Goal: Information Seeking & Learning: Compare options

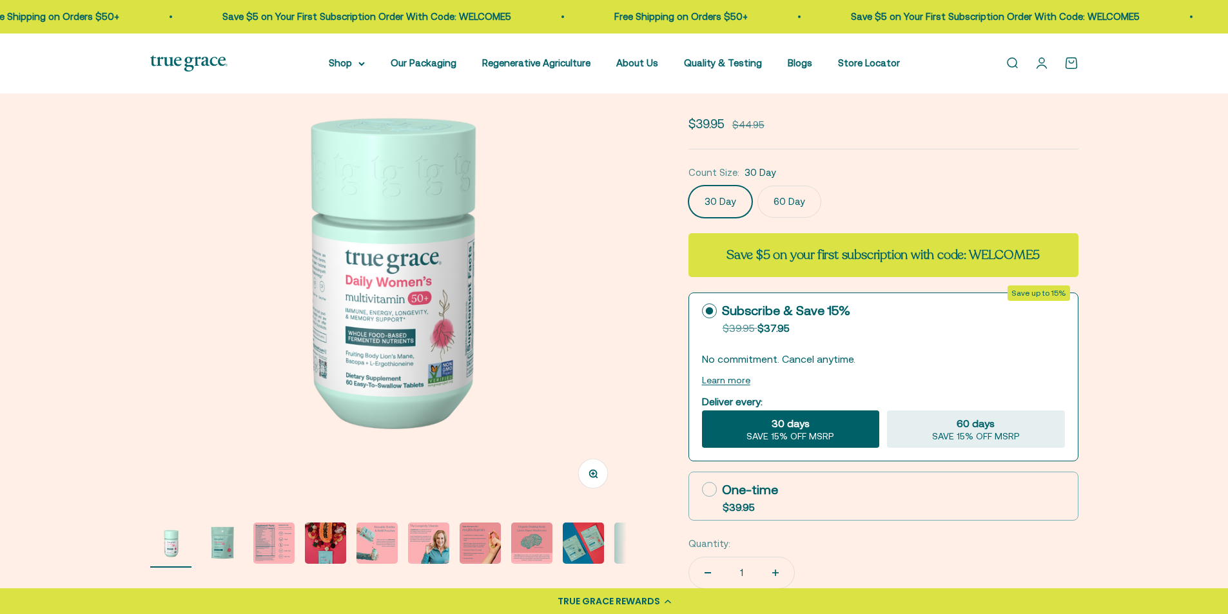
scroll to position [129, 0]
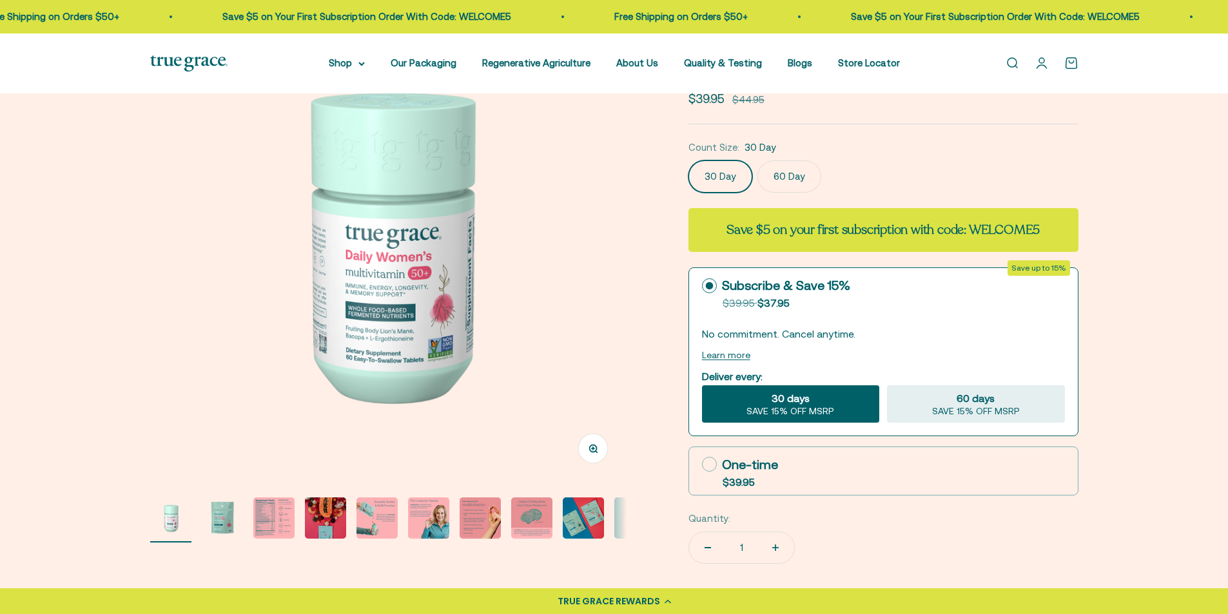
click at [220, 518] on img "Go to item 2" at bounding box center [222, 518] width 41 height 41
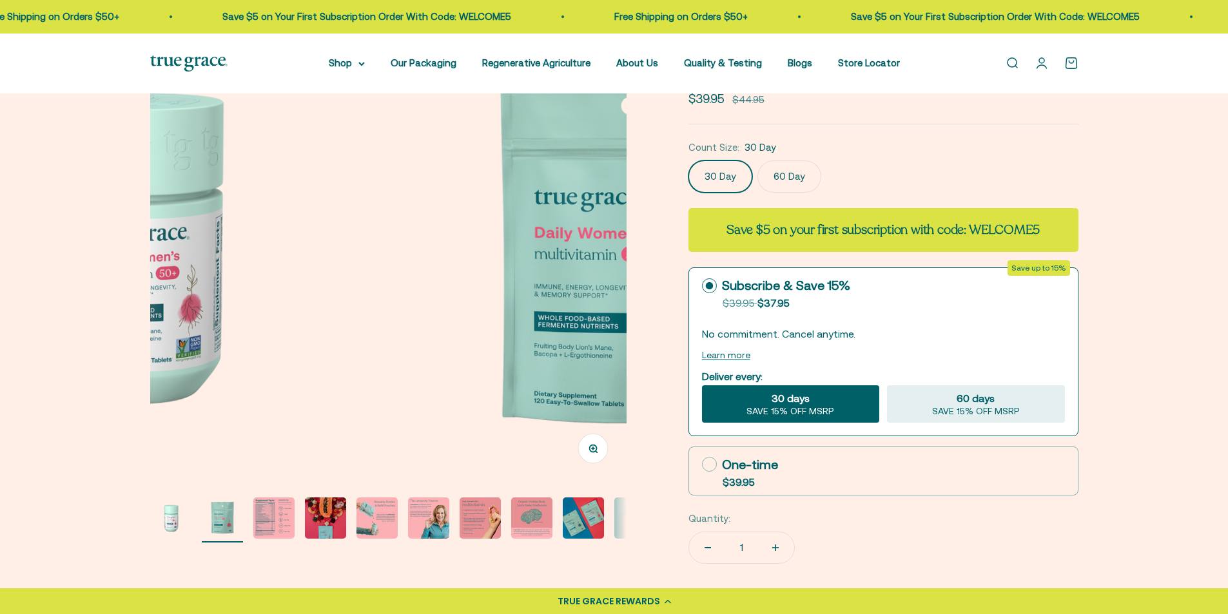
scroll to position [0, 492]
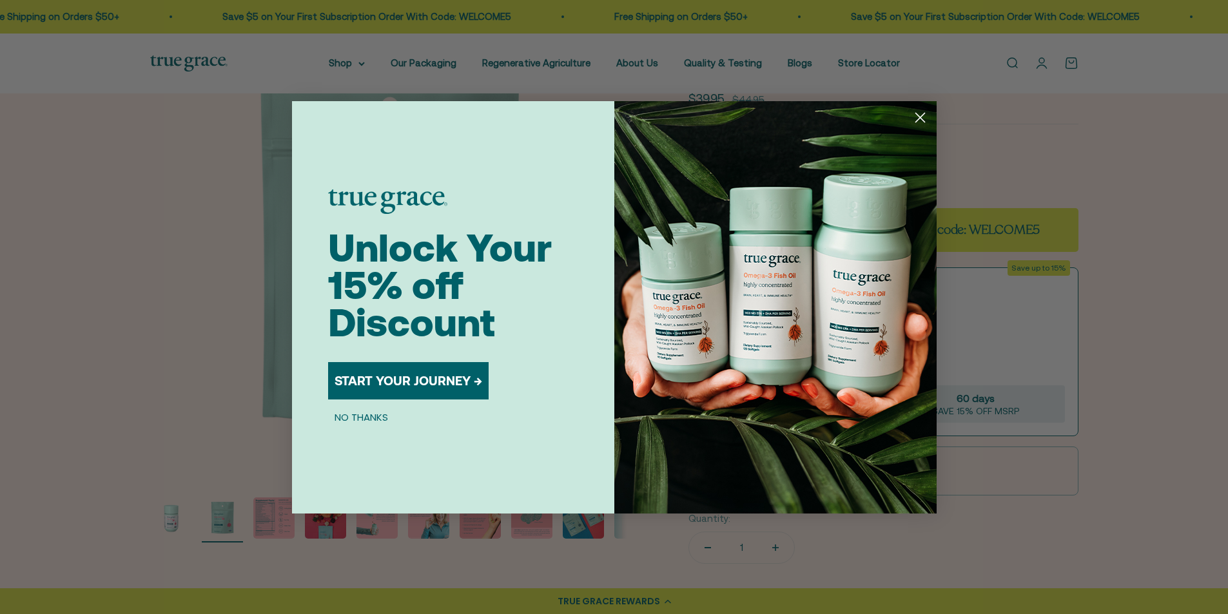
click at [924, 114] on icon "Close dialog" at bounding box center [919, 117] width 9 height 9
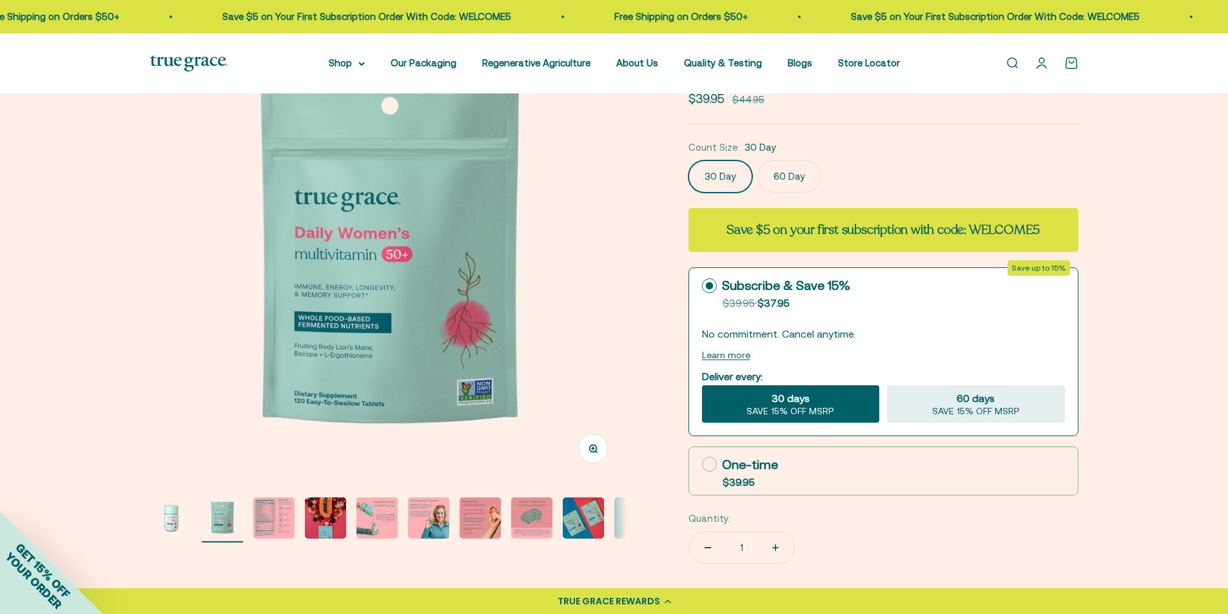
click at [284, 510] on img "Go to item 3" at bounding box center [273, 518] width 41 height 41
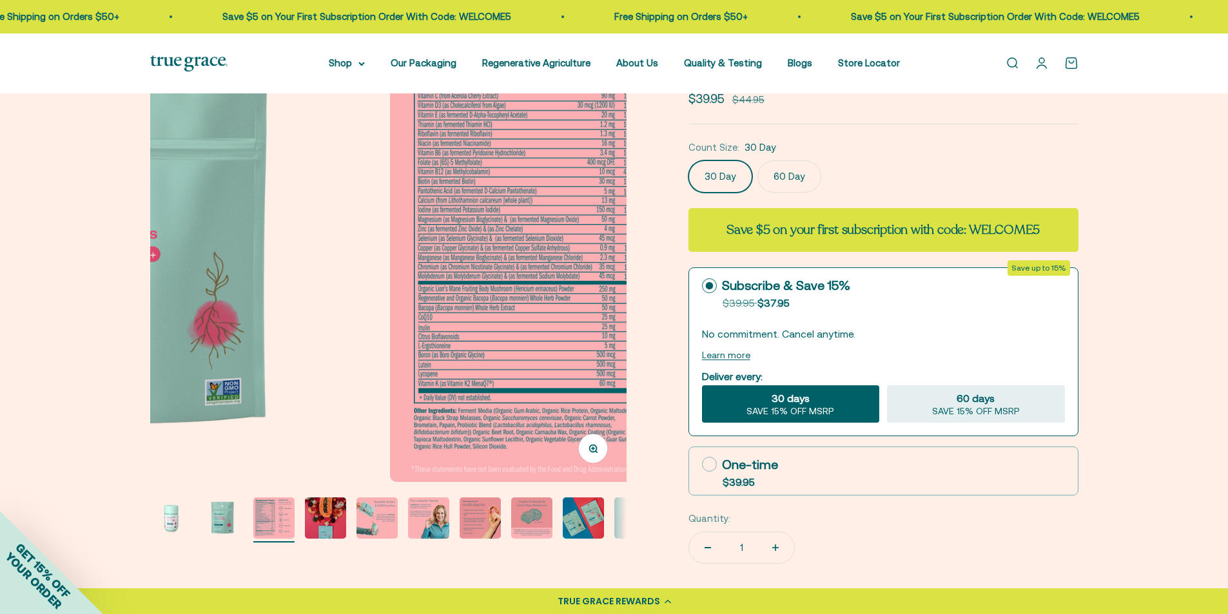
scroll to position [0, 983]
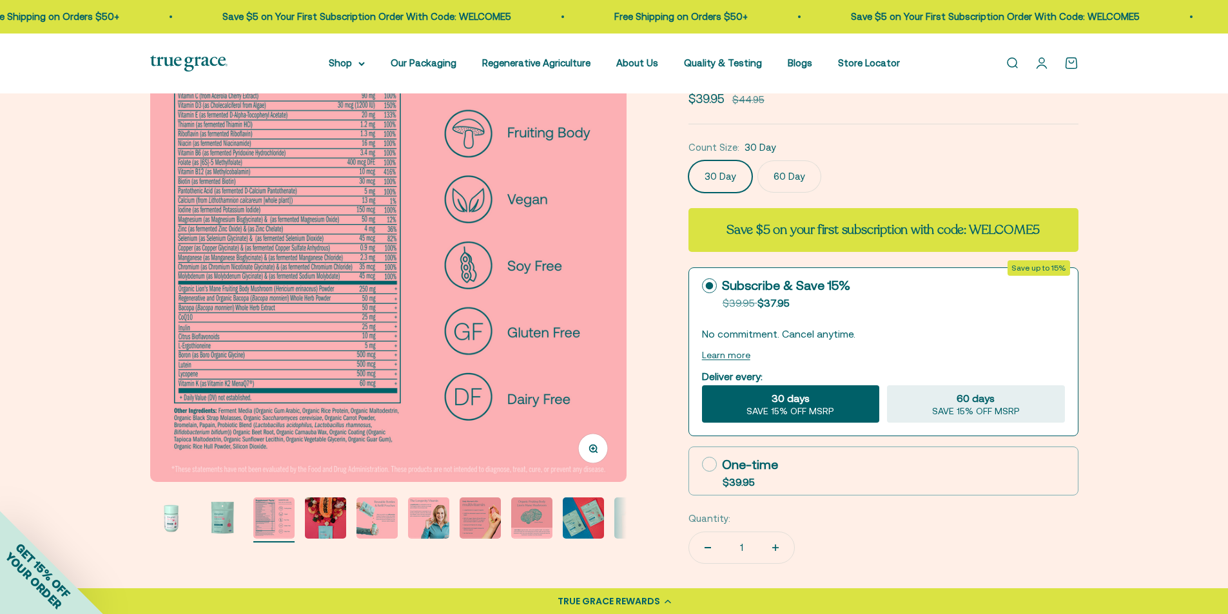
click at [426, 358] on img at bounding box center [388, 244] width 476 height 476
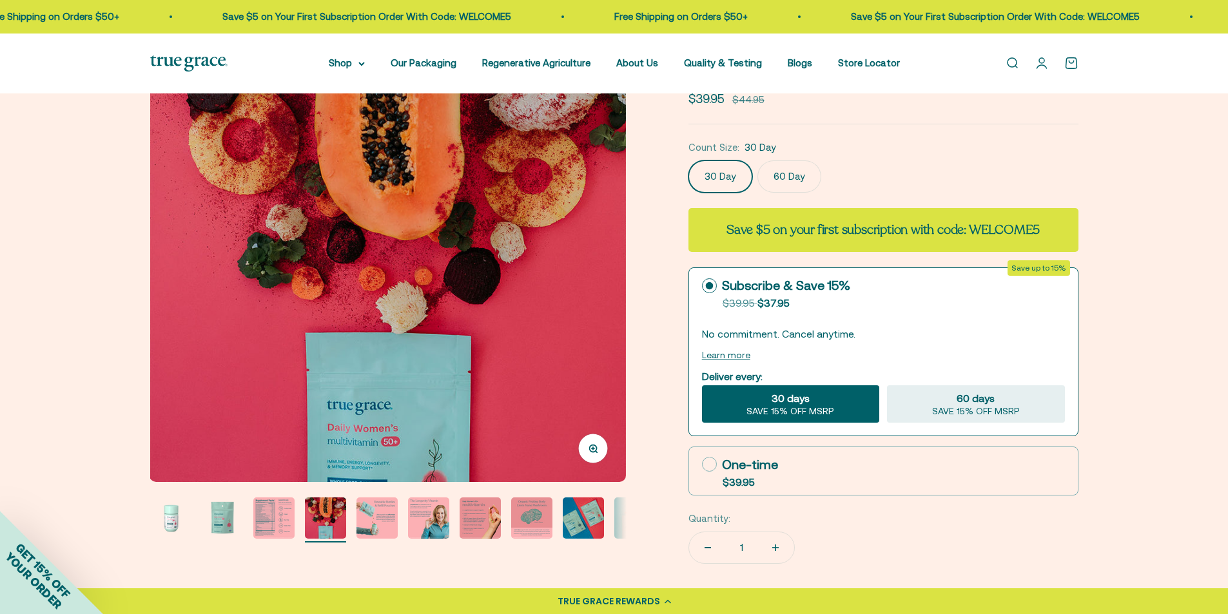
scroll to position [64, 0]
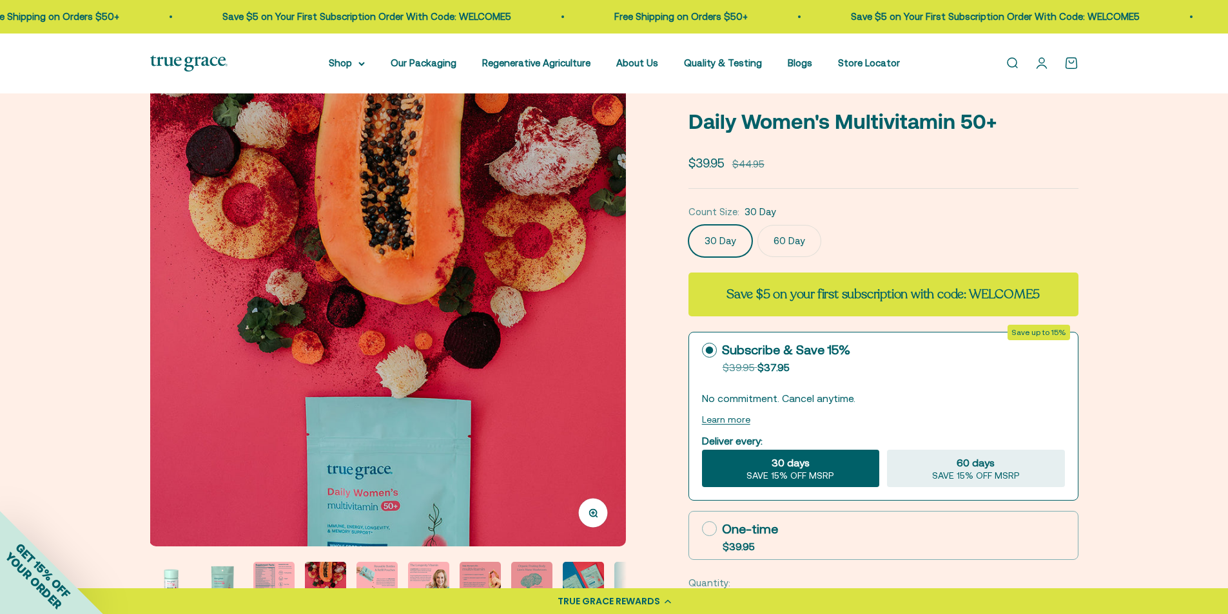
click at [602, 329] on img at bounding box center [388, 308] width 476 height 476
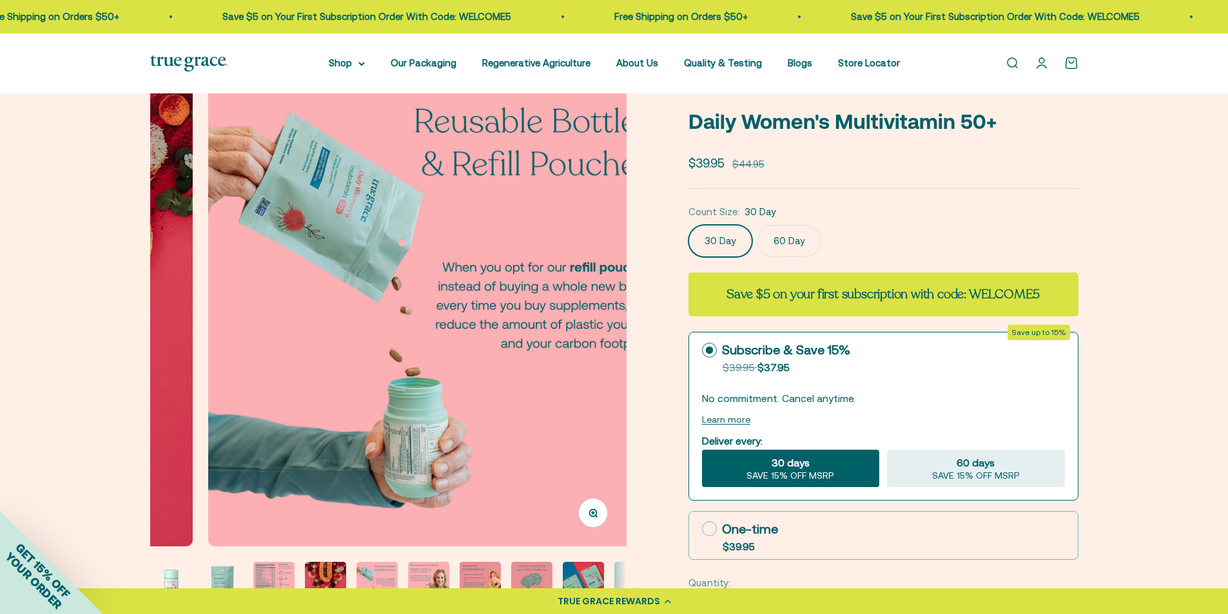
scroll to position [0, 1968]
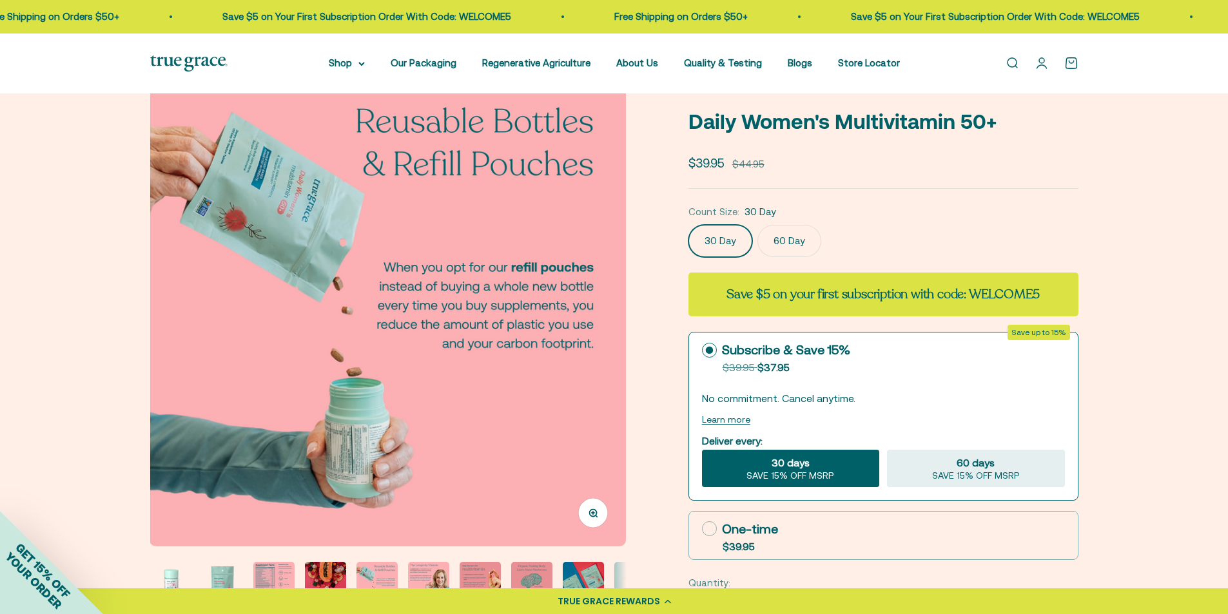
click at [602, 390] on img at bounding box center [388, 308] width 476 height 476
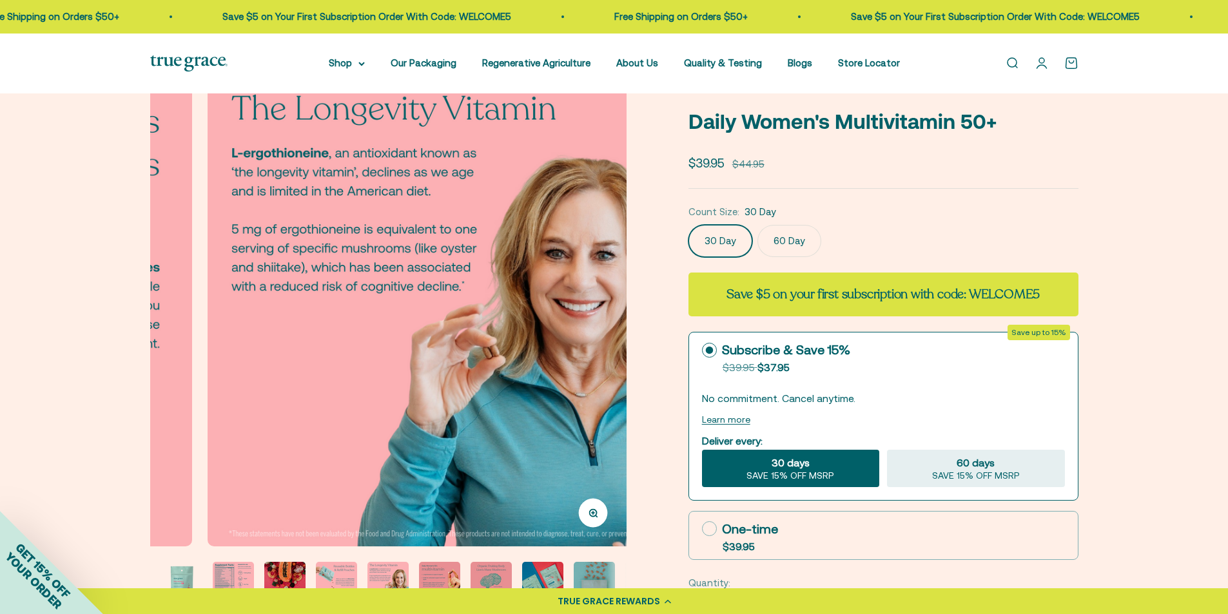
scroll to position [0, 2459]
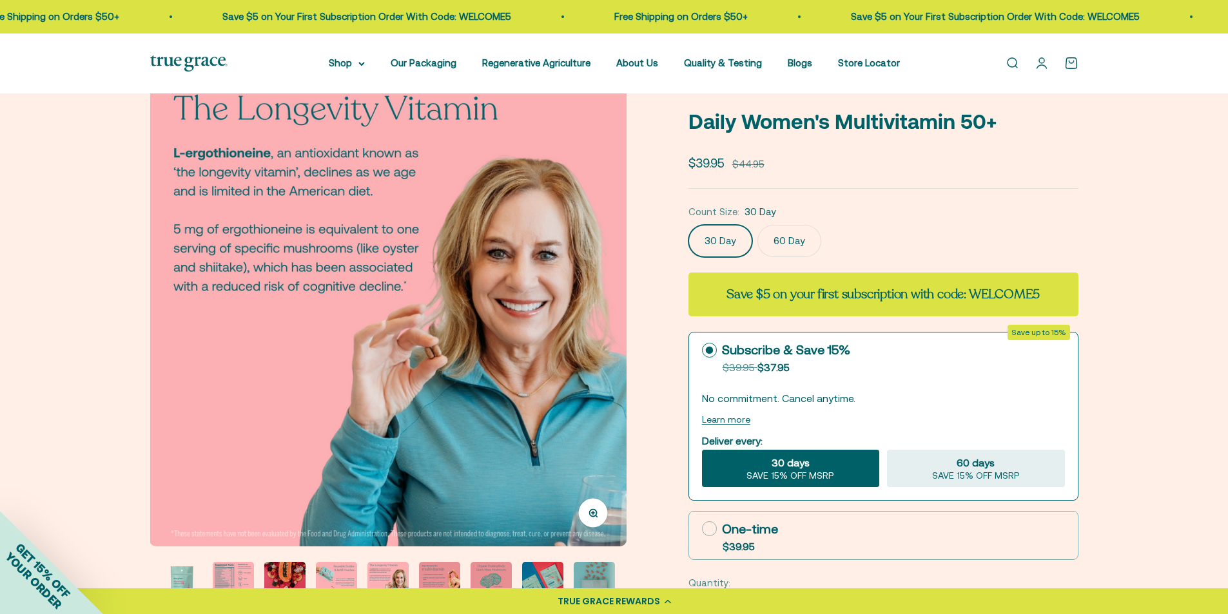
click at [602, 390] on img at bounding box center [388, 308] width 476 height 476
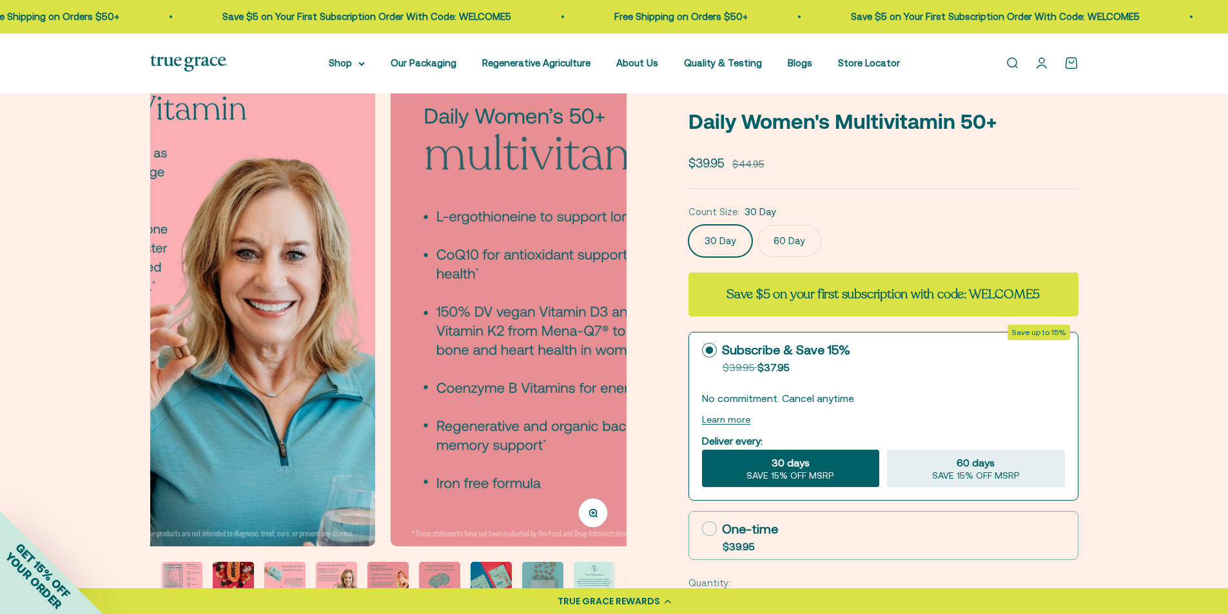
scroll to position [0, 2951]
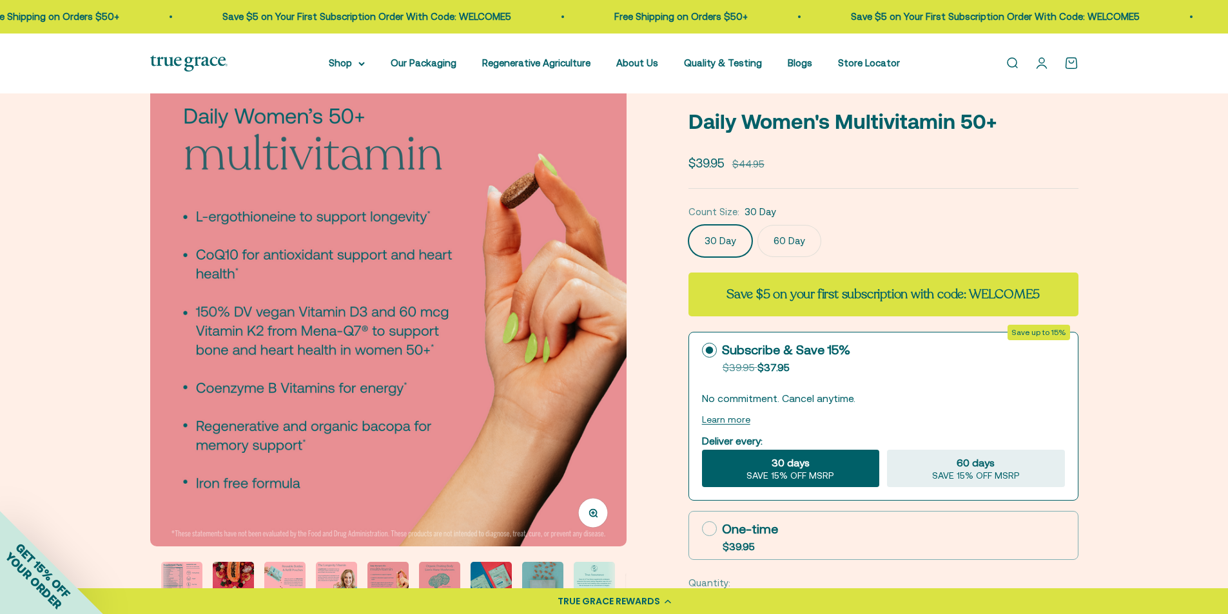
click at [595, 389] on img at bounding box center [388, 308] width 476 height 476
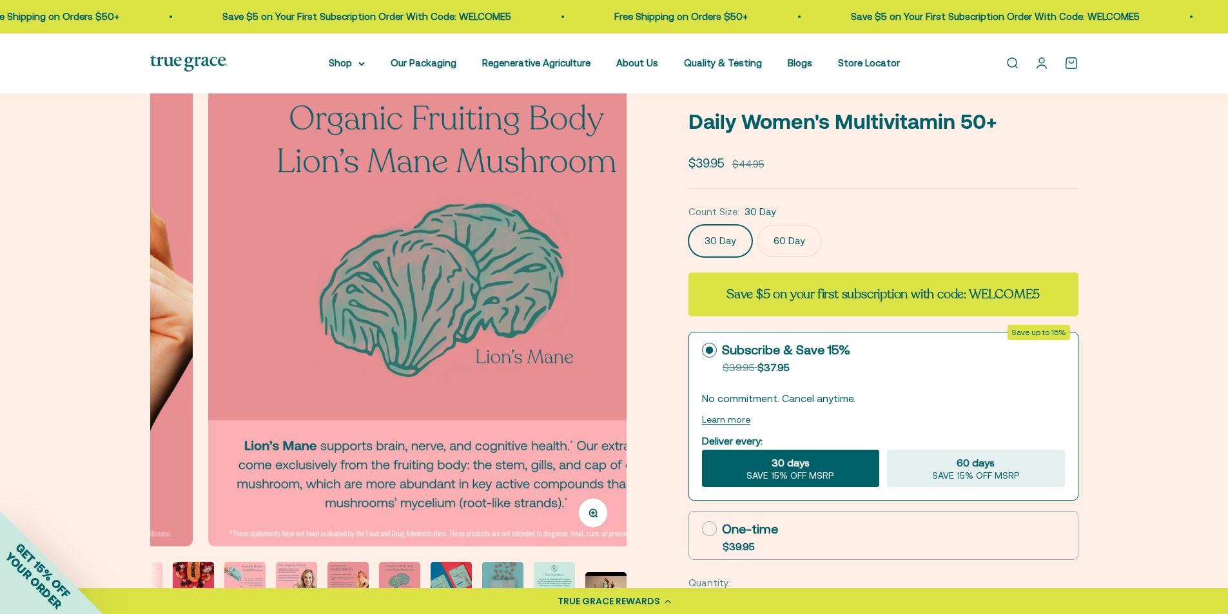
scroll to position [0, 3443]
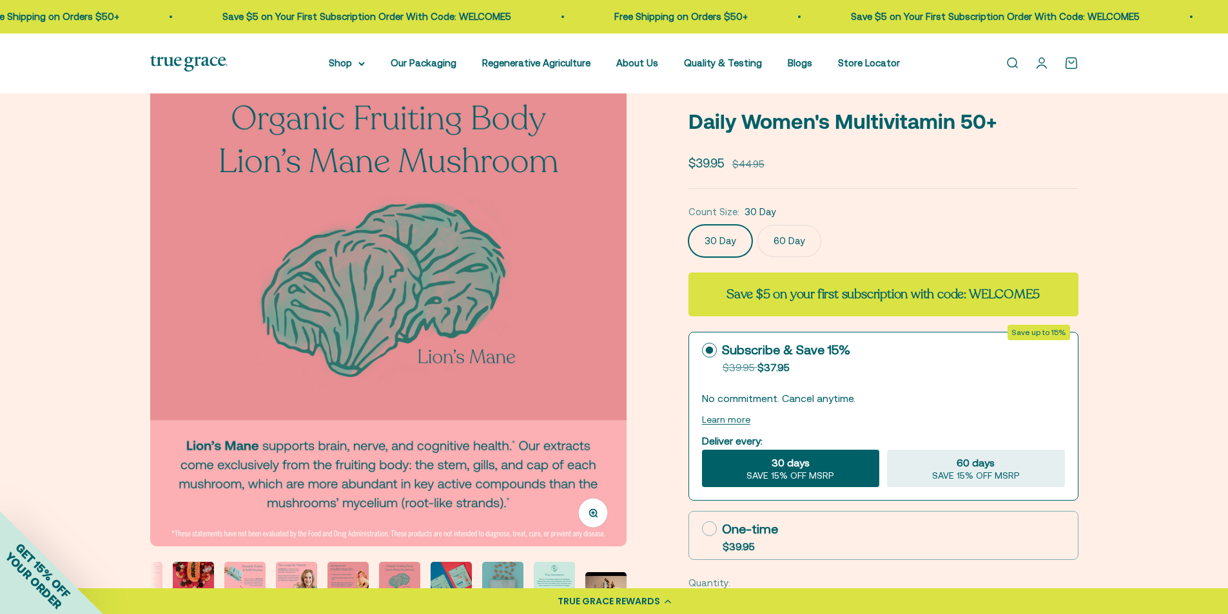
click at [576, 275] on img at bounding box center [388, 308] width 476 height 476
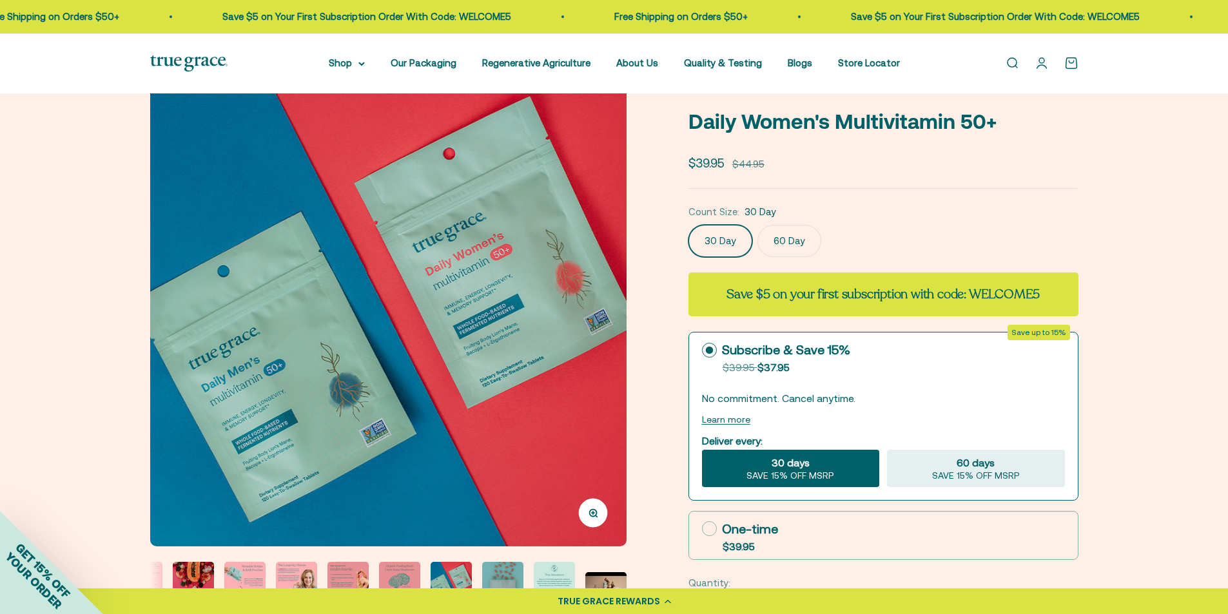
scroll to position [0, 3935]
click at [597, 313] on img at bounding box center [388, 308] width 476 height 476
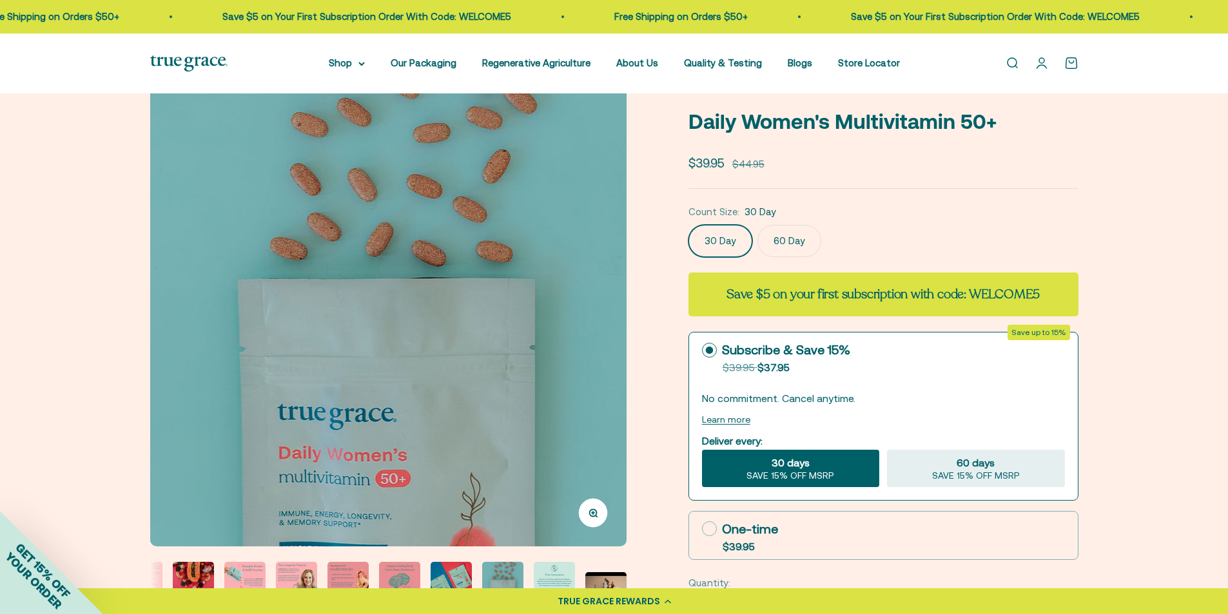
scroll to position [0, 4427]
click at [597, 313] on img at bounding box center [388, 308] width 476 height 476
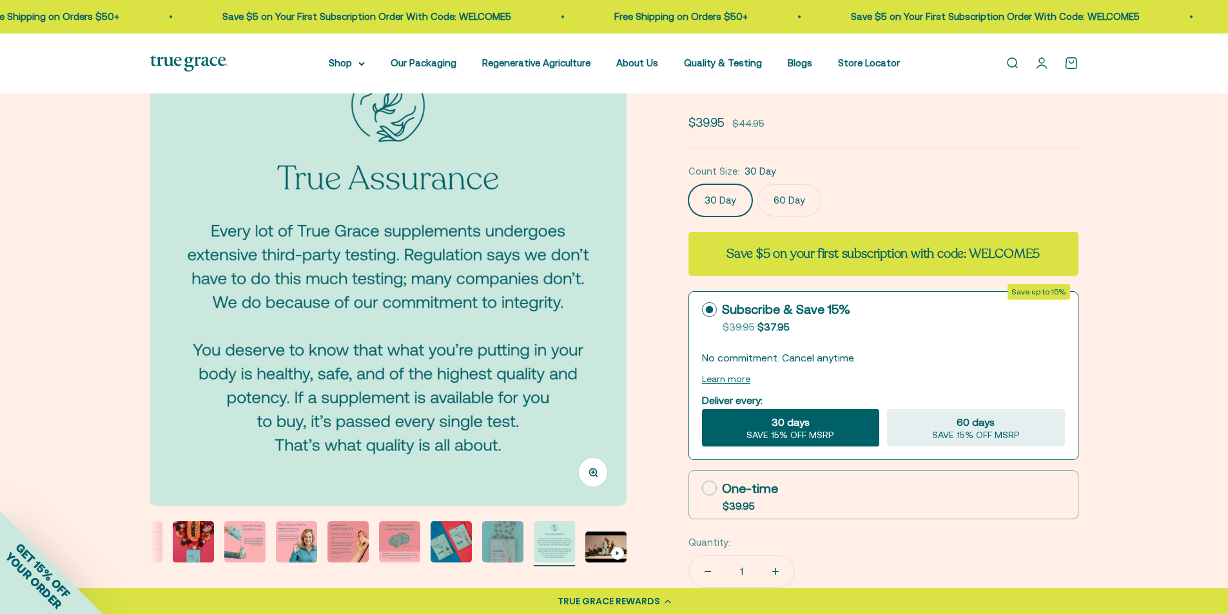
scroll to position [64, 0]
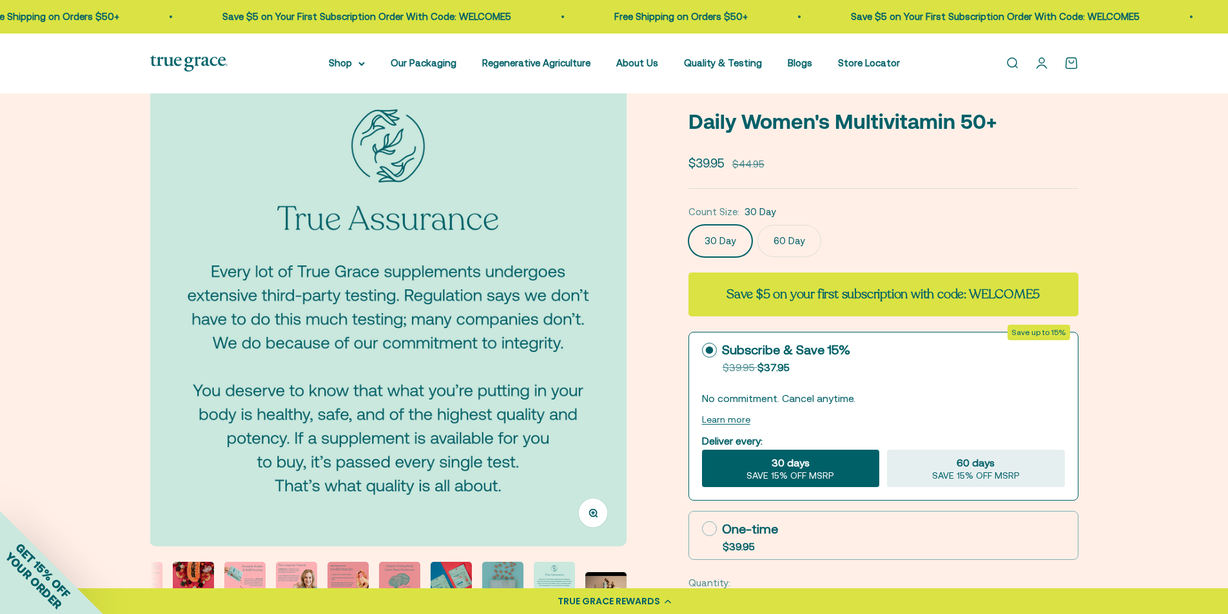
click at [606, 310] on img at bounding box center [388, 308] width 476 height 476
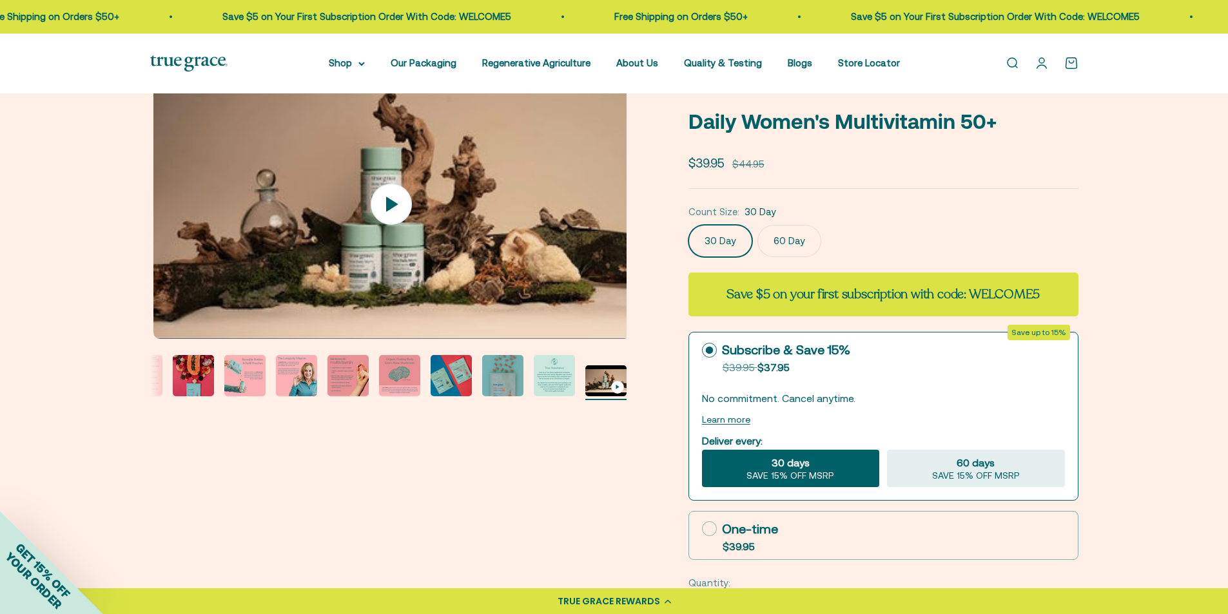
scroll to position [0, 5410]
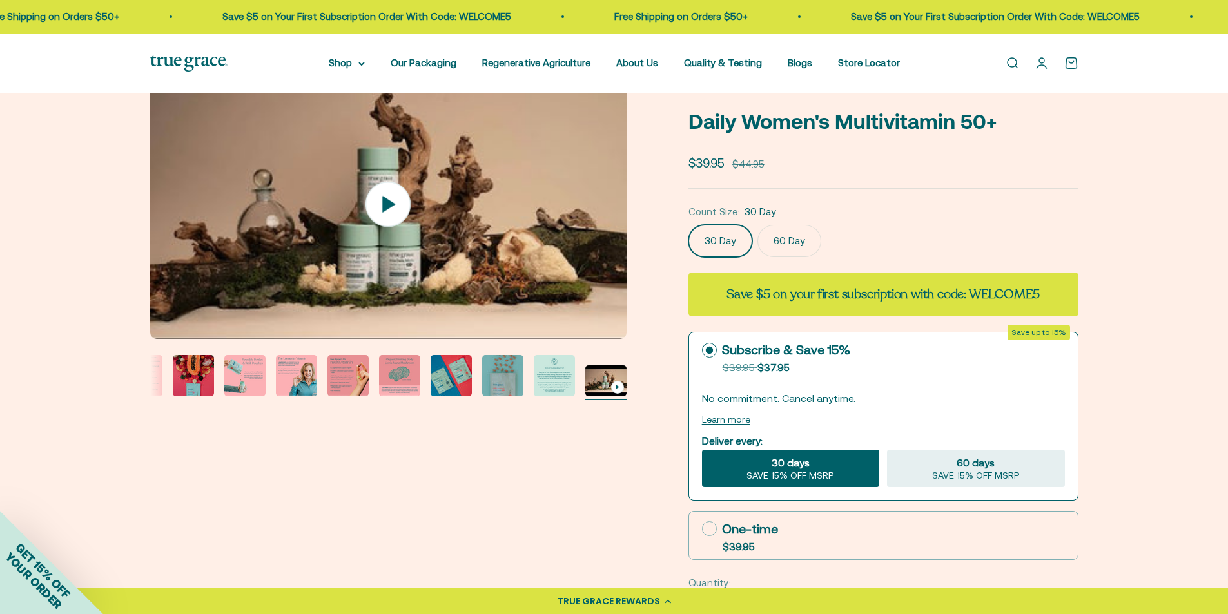
click at [602, 236] on img at bounding box center [388, 204] width 476 height 269
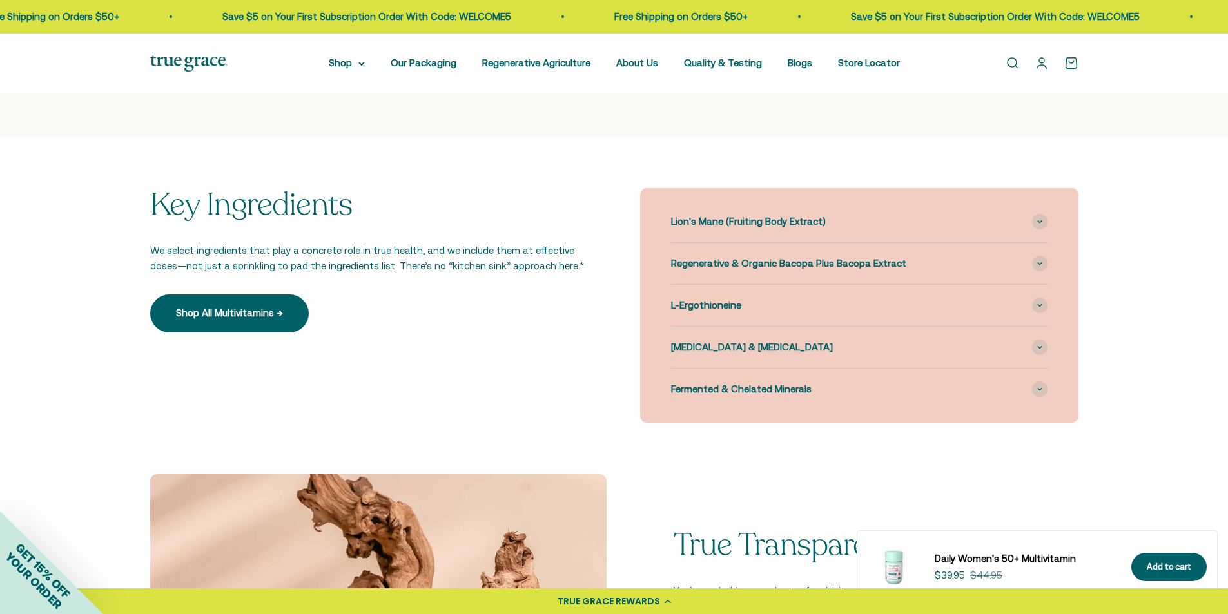
scroll to position [1289, 0]
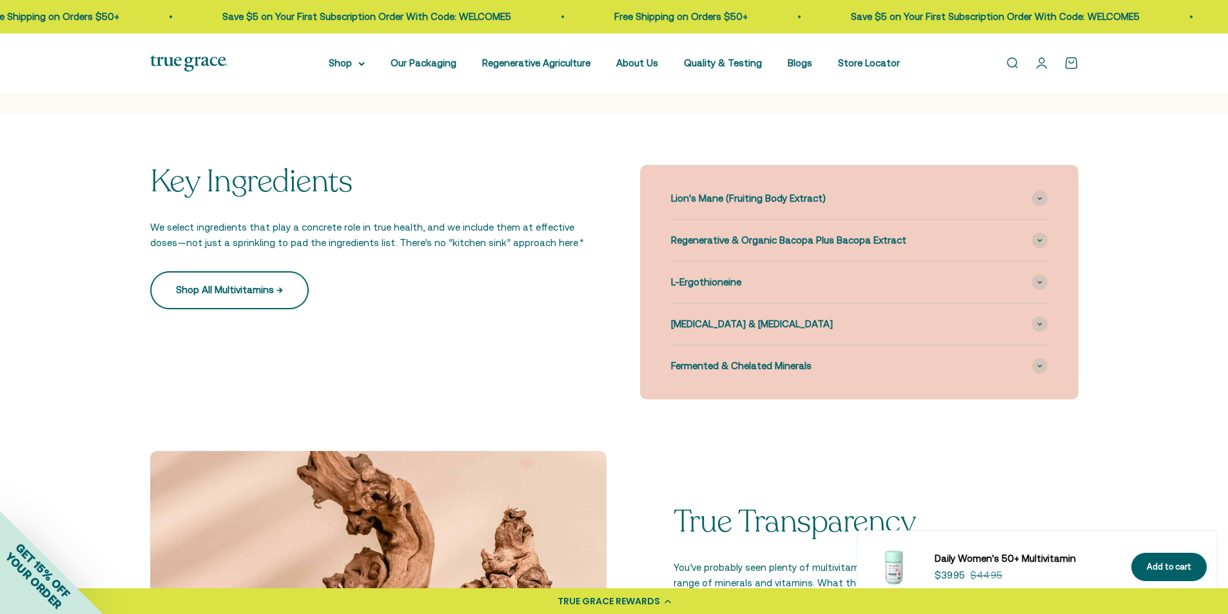
click at [226, 288] on link "Shop All Multivitamins →" at bounding box center [229, 289] width 159 height 37
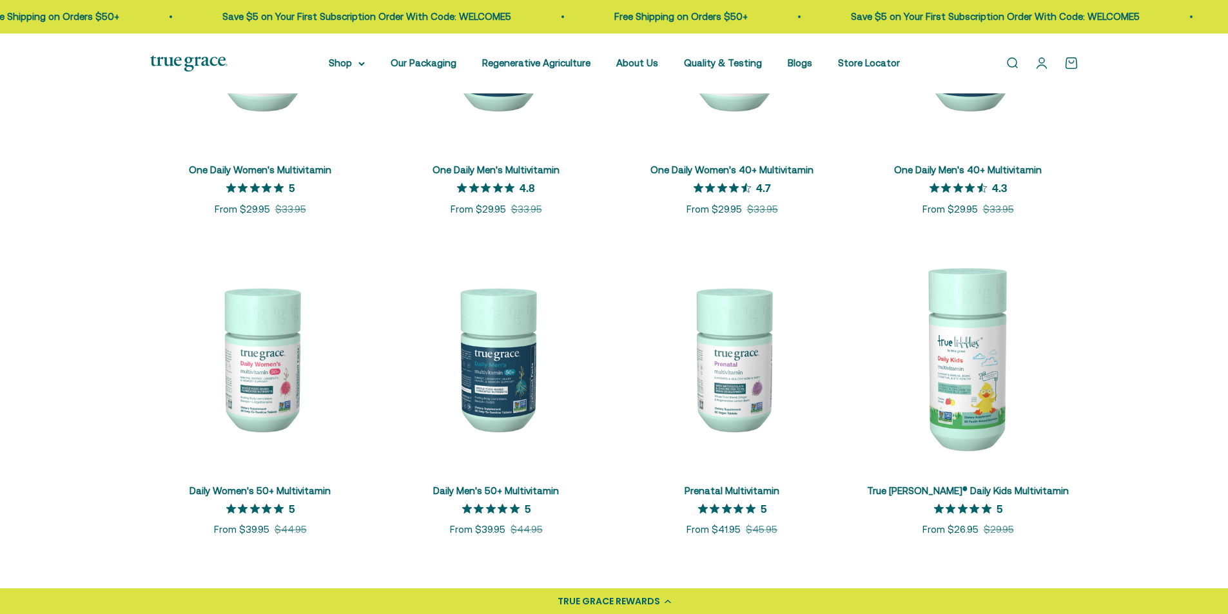
scroll to position [451, 0]
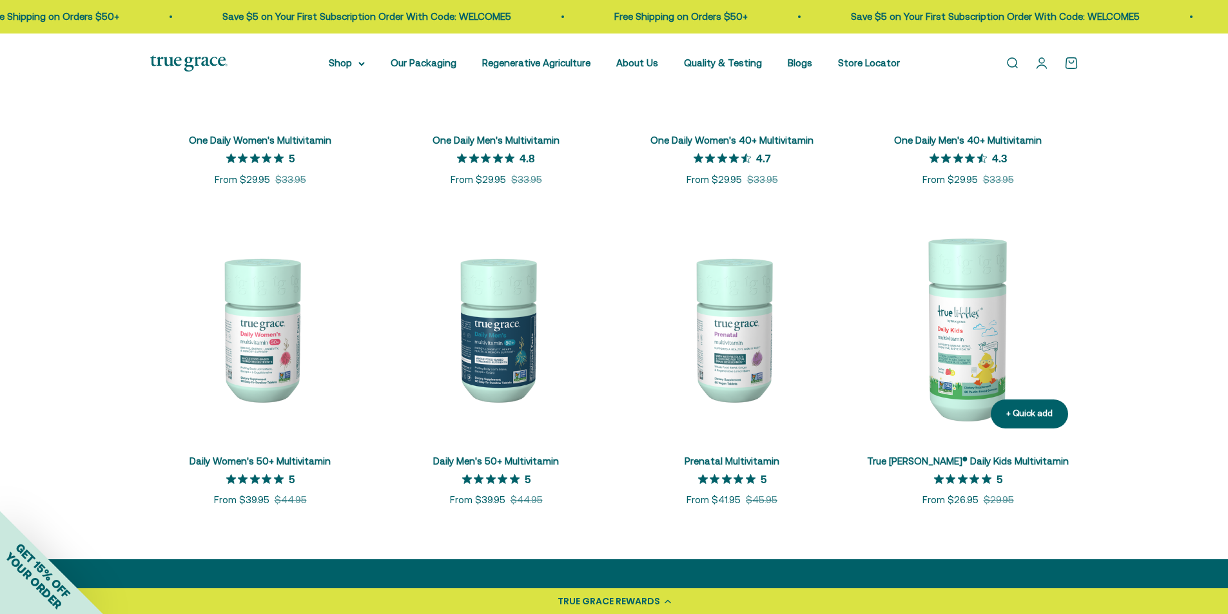
click at [984, 335] on img at bounding box center [968, 328] width 220 height 220
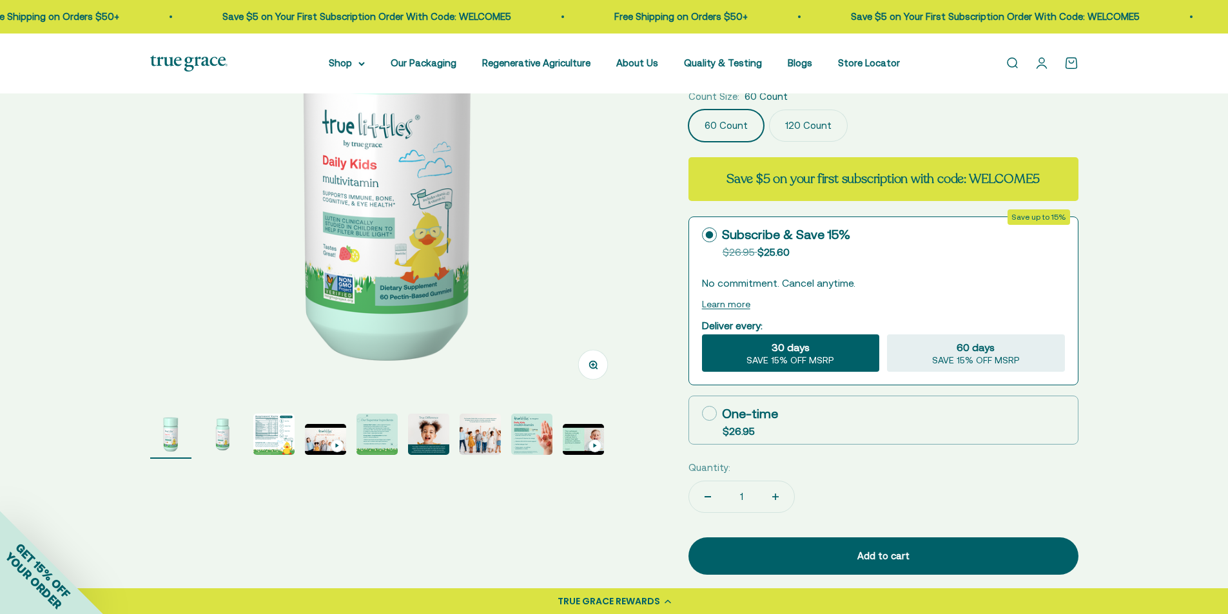
scroll to position [258, 0]
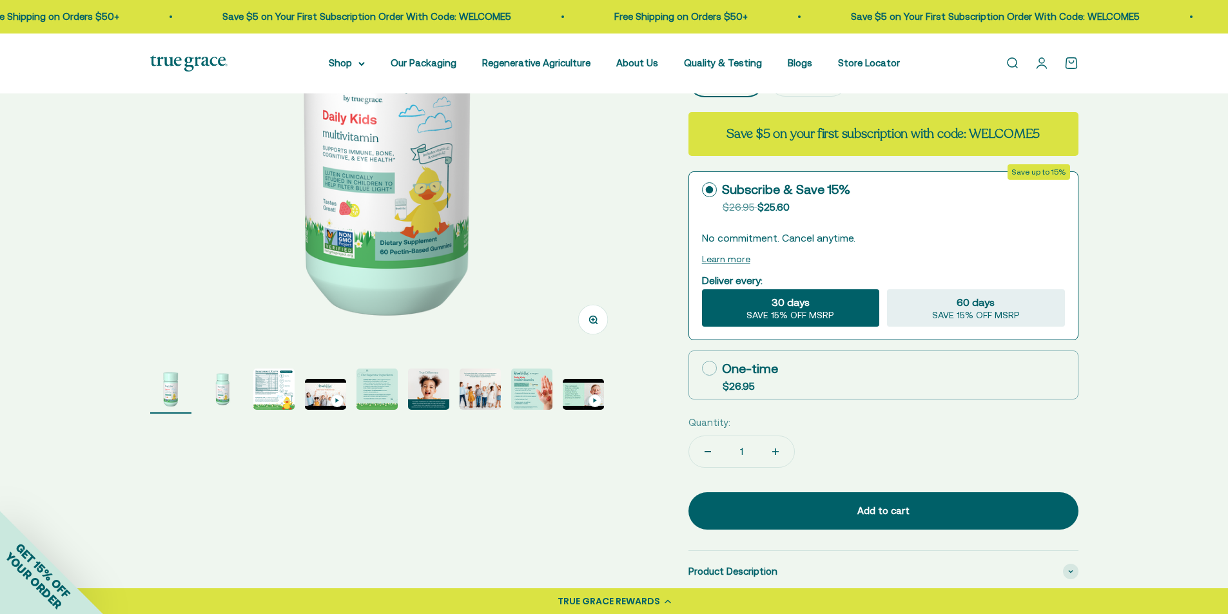
click at [269, 389] on img "Go to item 3" at bounding box center [273, 389] width 41 height 41
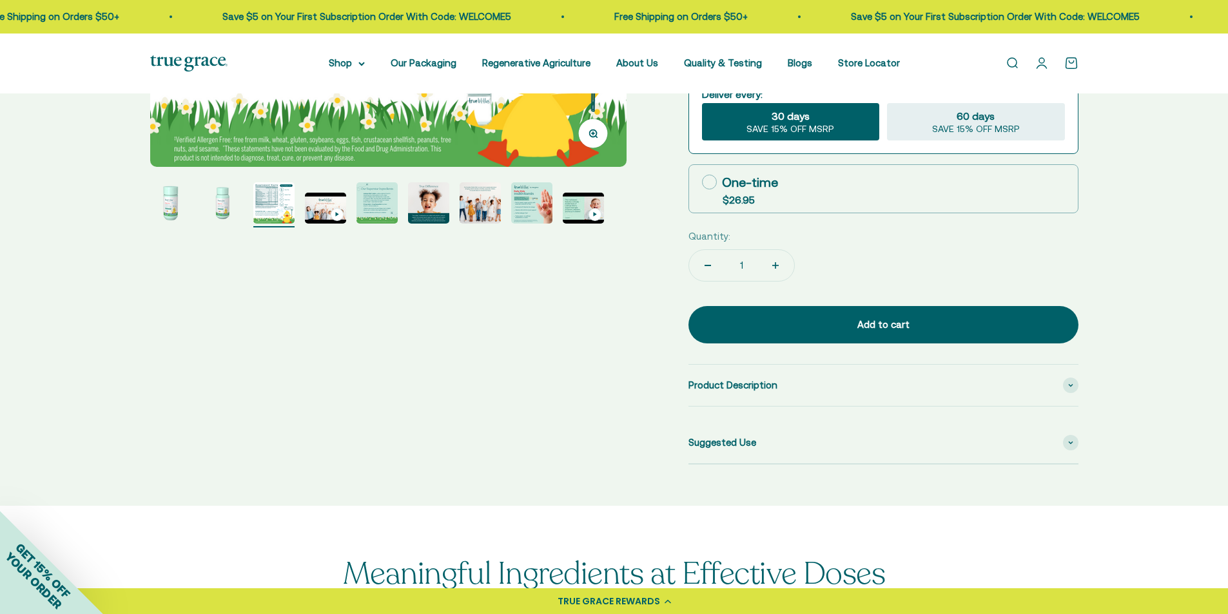
scroll to position [451, 0]
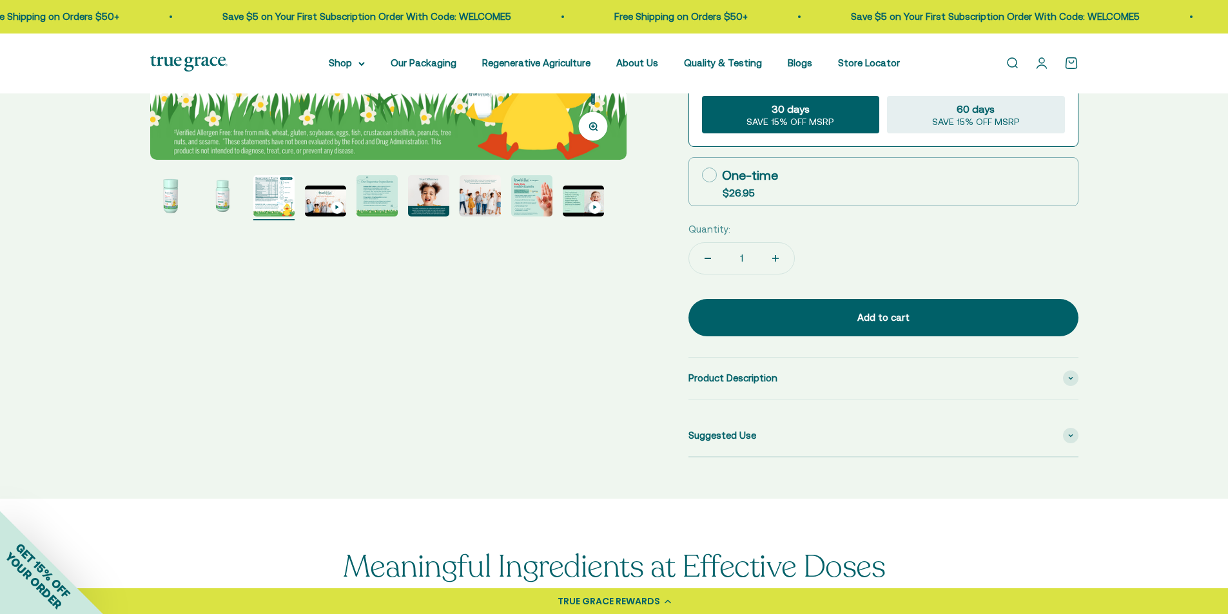
click at [377, 193] on img "Go to item 5" at bounding box center [376, 195] width 41 height 41
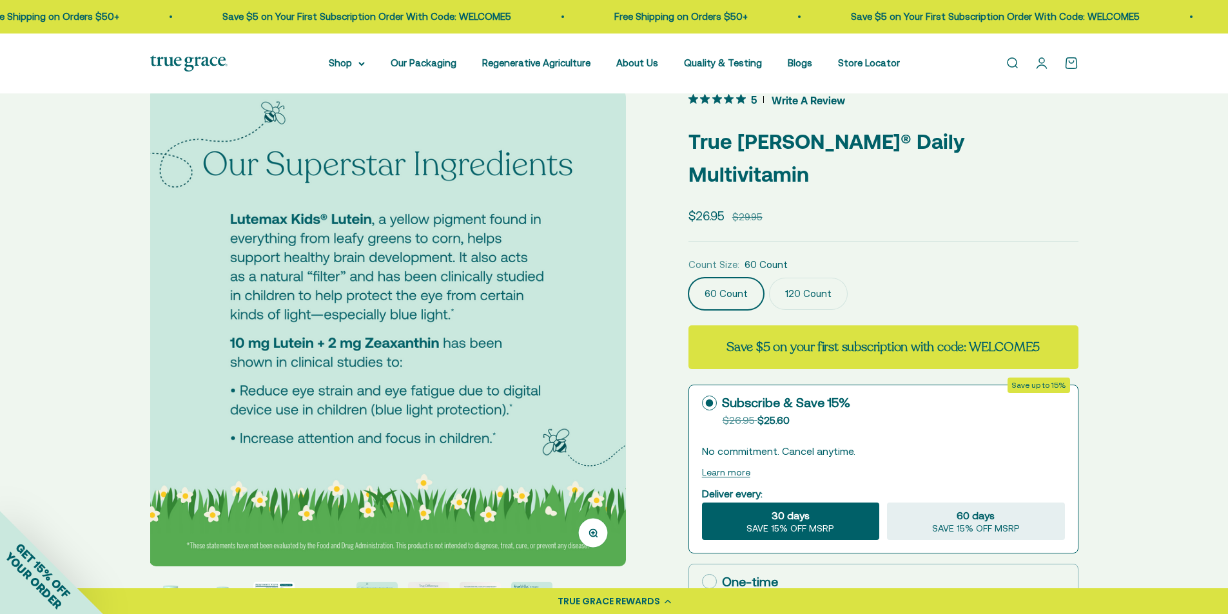
scroll to position [64, 0]
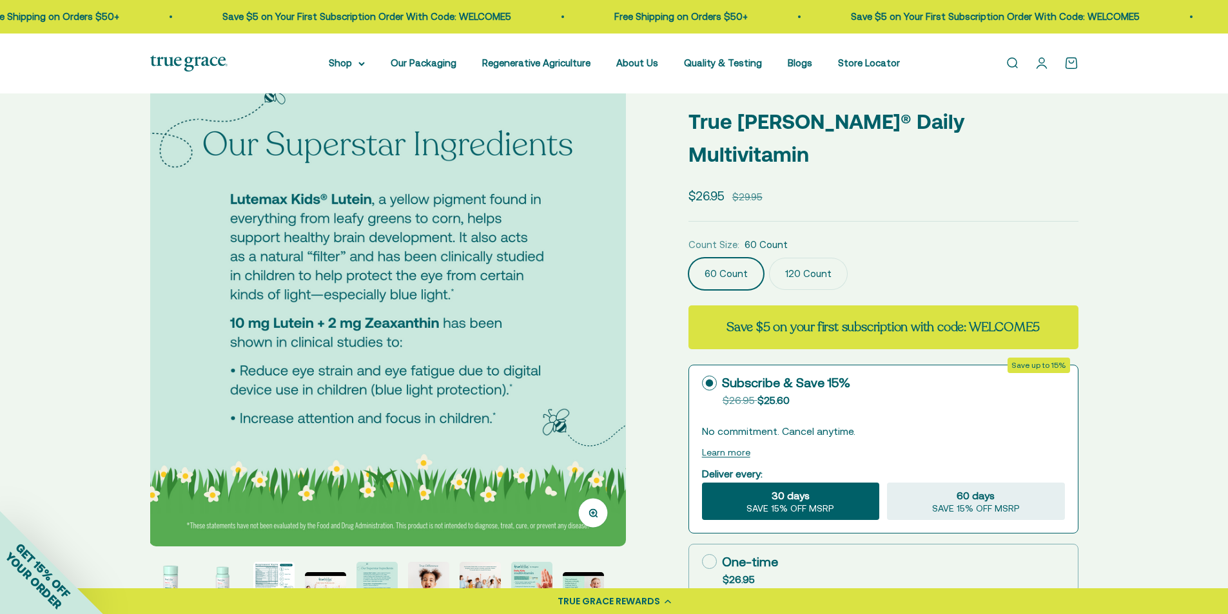
click at [605, 304] on img at bounding box center [388, 308] width 476 height 476
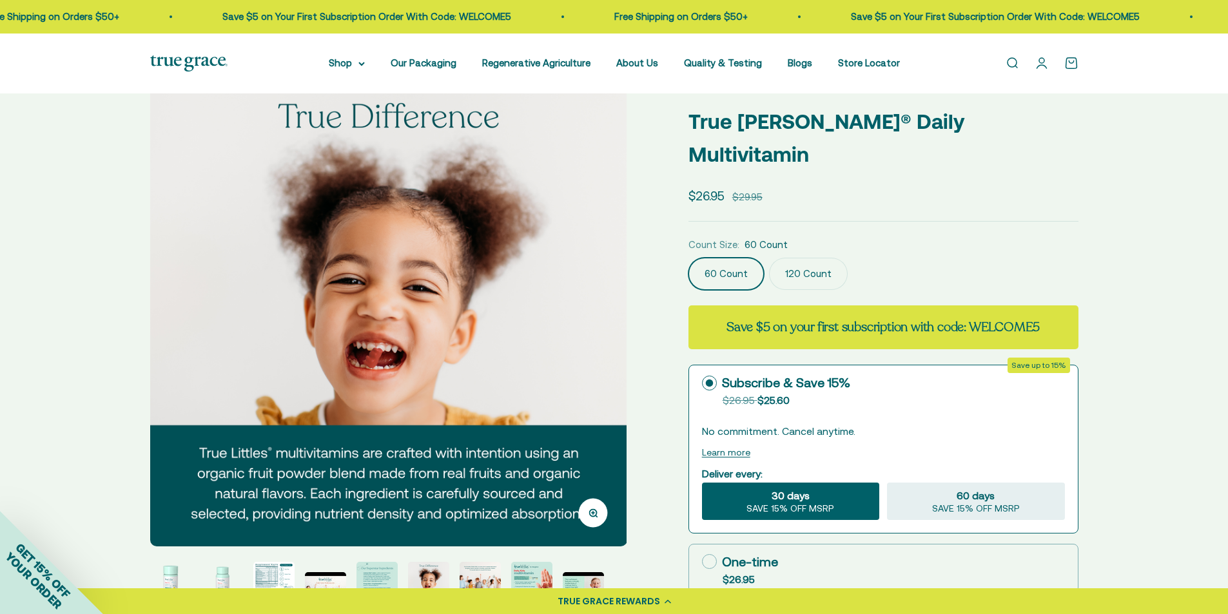
scroll to position [0, 2459]
click at [605, 304] on img at bounding box center [388, 308] width 476 height 476
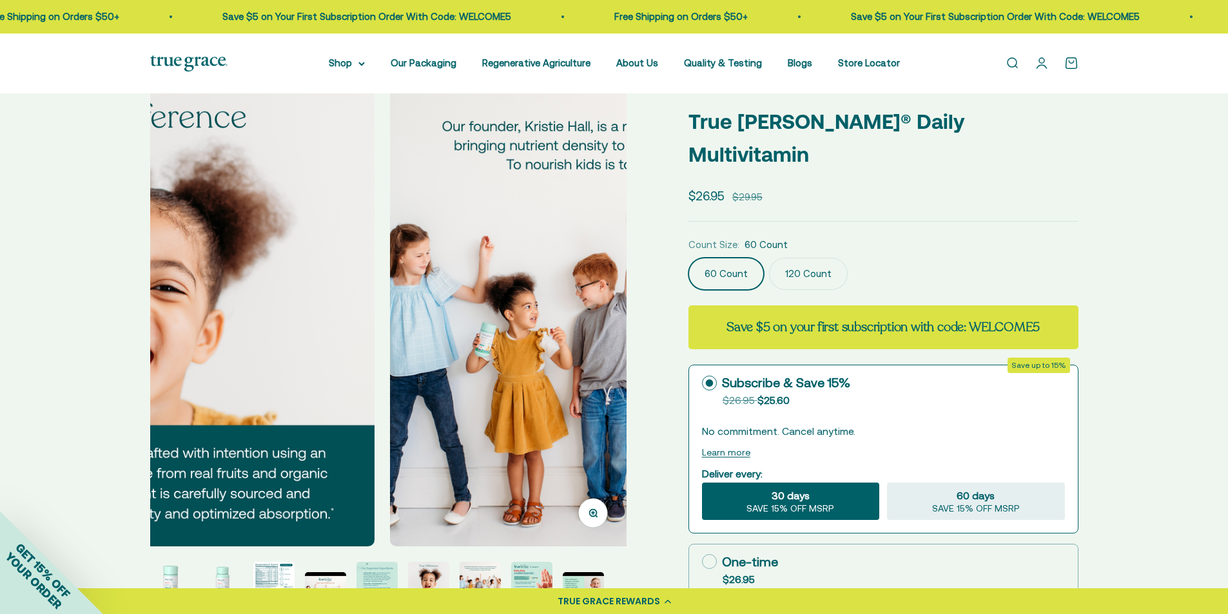
scroll to position [0, 2951]
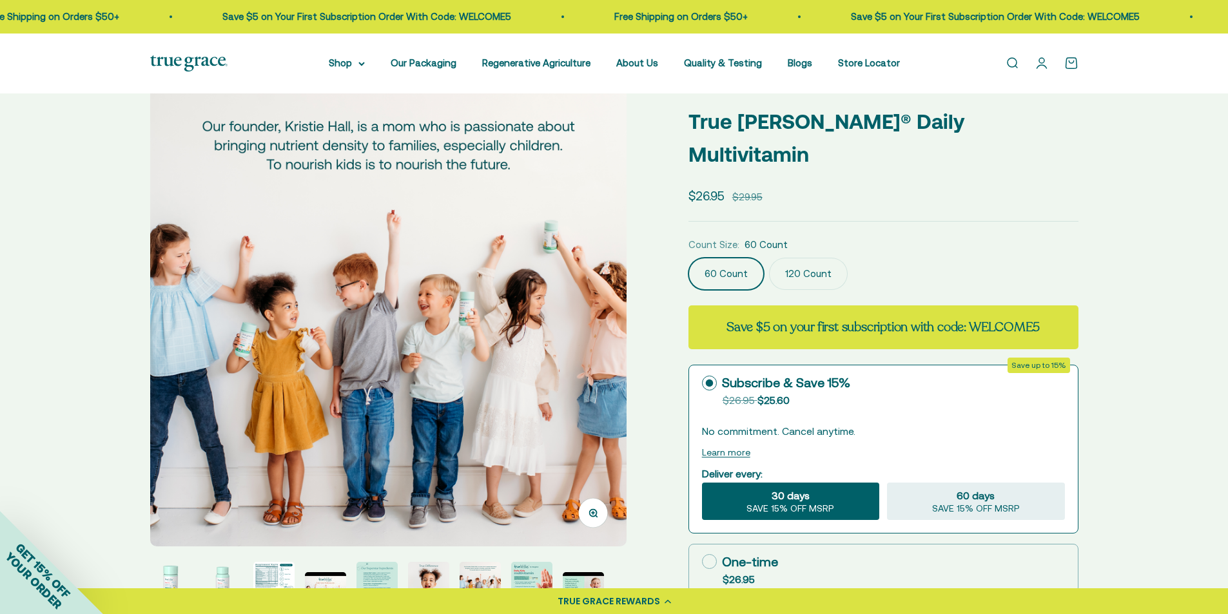
click at [605, 304] on img at bounding box center [388, 308] width 476 height 476
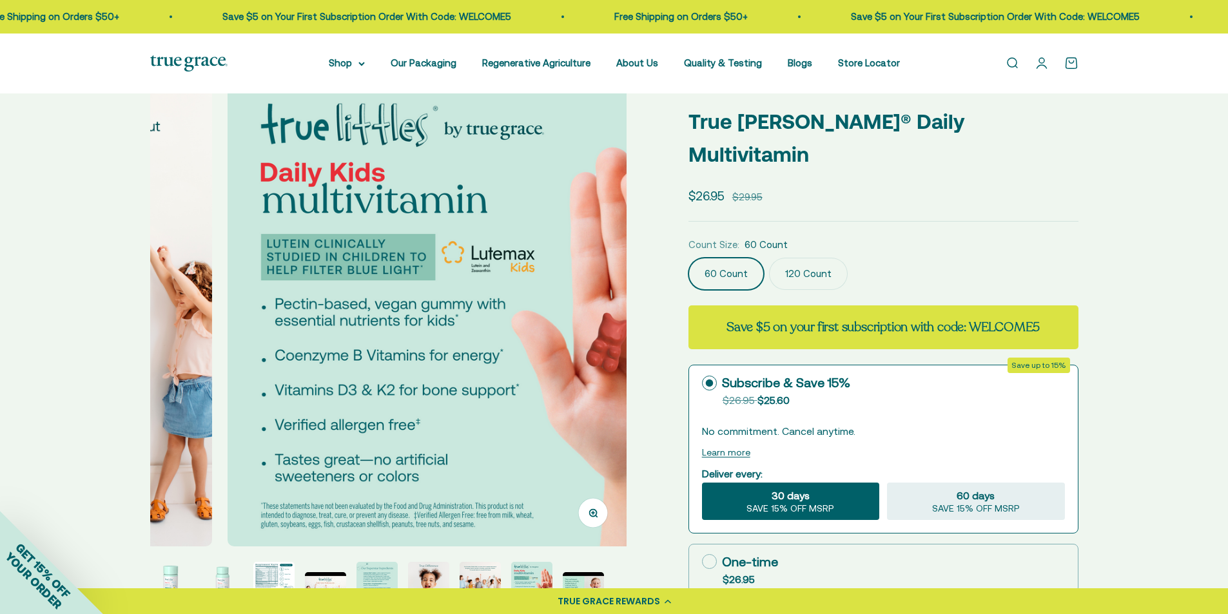
scroll to position [0, 3443]
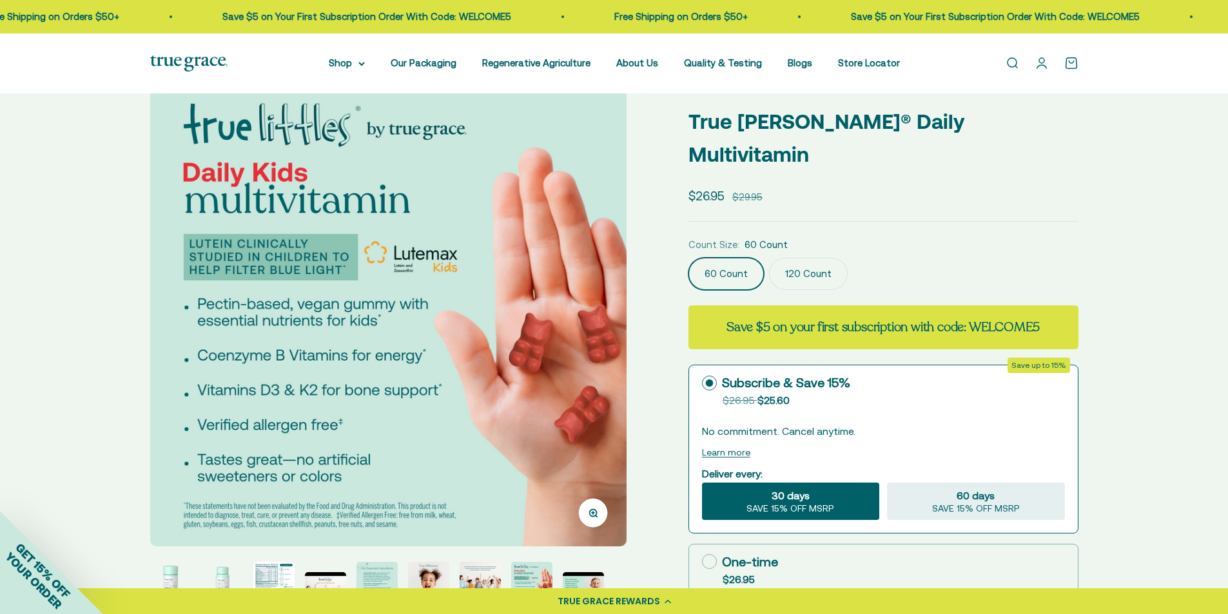
click at [603, 309] on img at bounding box center [388, 308] width 476 height 476
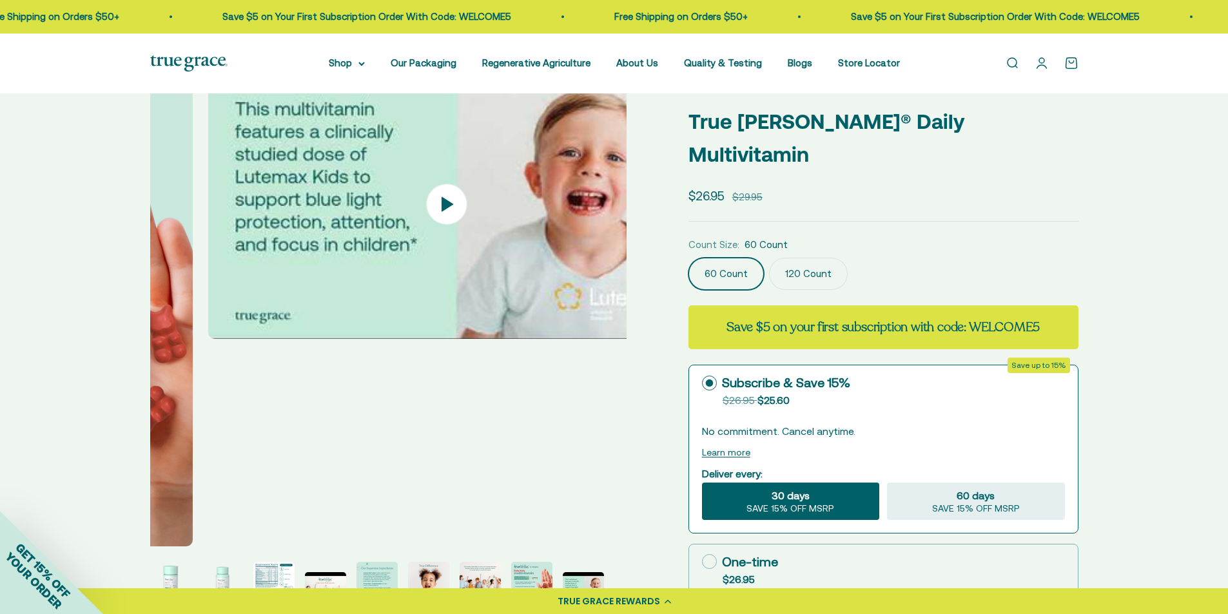
scroll to position [0, 3935]
